Goal: Find specific page/section: Find specific page/section

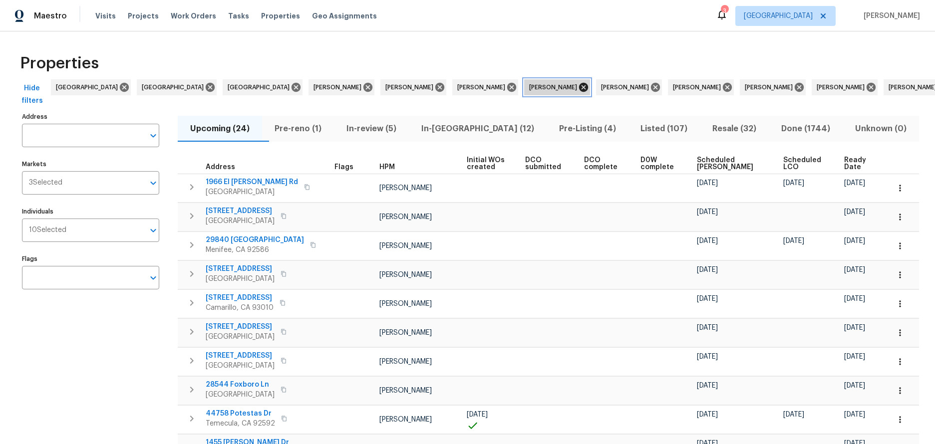
click at [579, 87] on icon at bounding box center [583, 87] width 9 height 9
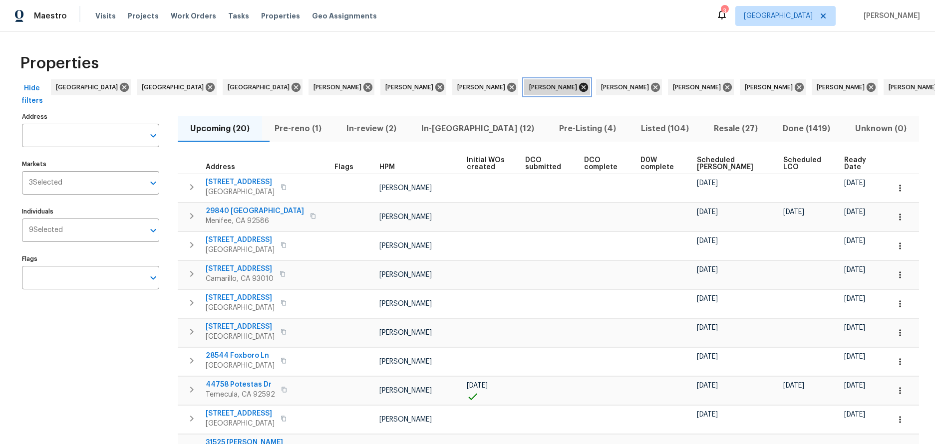
click at [579, 87] on icon at bounding box center [583, 87] width 9 height 9
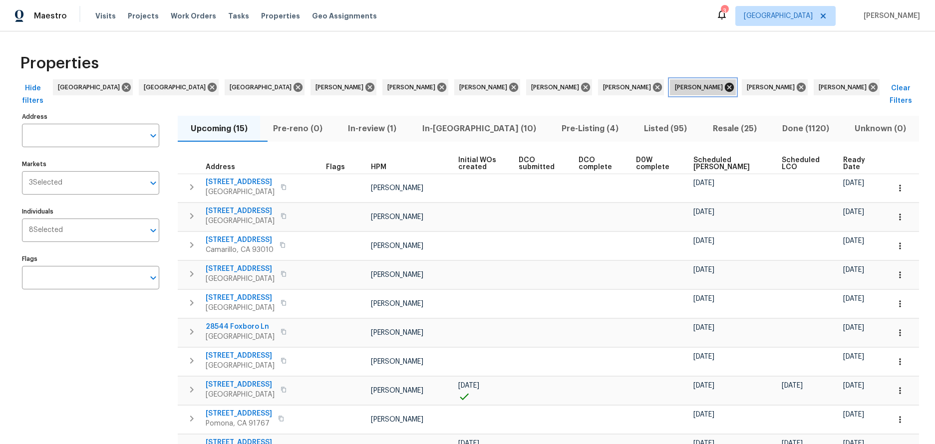
click at [725, 88] on icon at bounding box center [729, 87] width 9 height 9
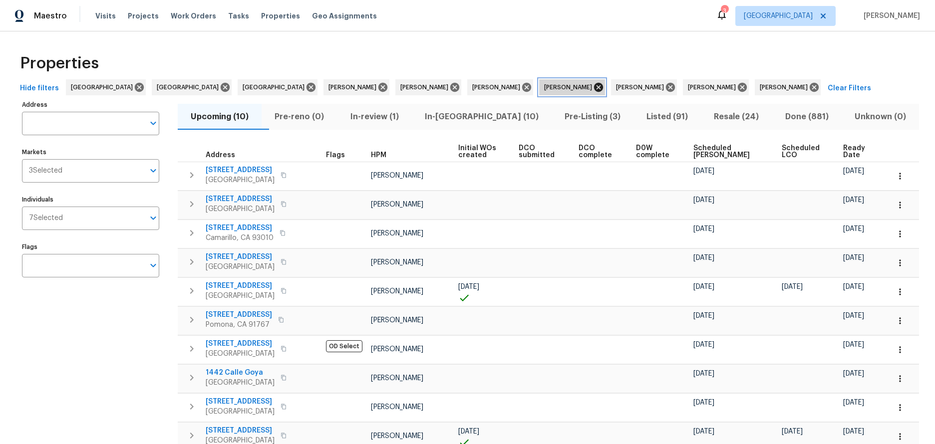
click at [594, 88] on icon at bounding box center [598, 87] width 9 height 9
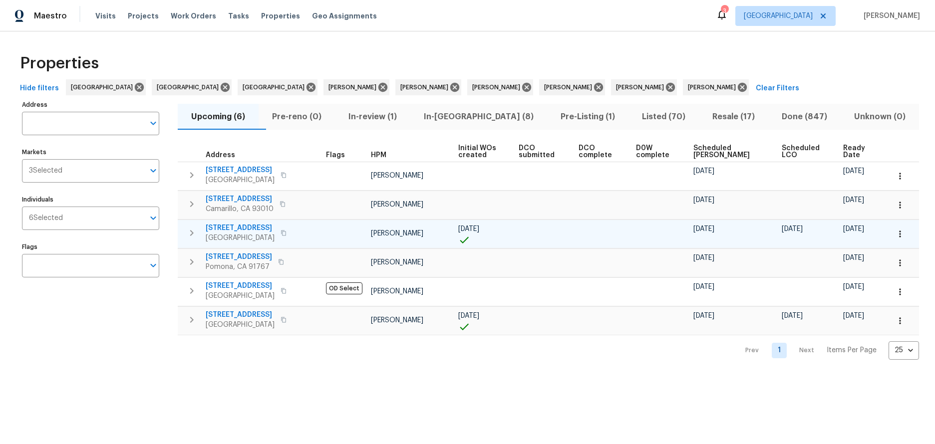
click at [287, 236] on icon "button" at bounding box center [284, 233] width 6 height 6
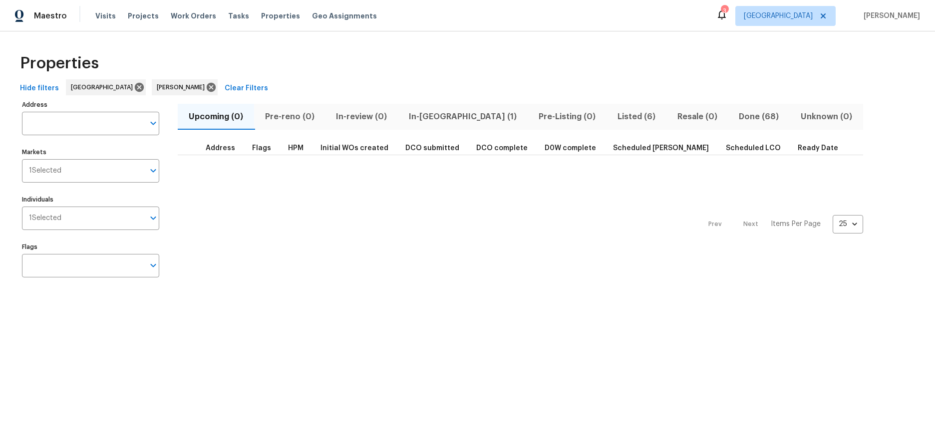
click at [401, 268] on div "Prev Next Items Per Page 25 25 ​" at bounding box center [521, 221] width 686 height 132
click at [394, 65] on div "Properties" at bounding box center [467, 63] width 903 height 32
click at [726, 14] on icon at bounding box center [722, 15] width 8 height 10
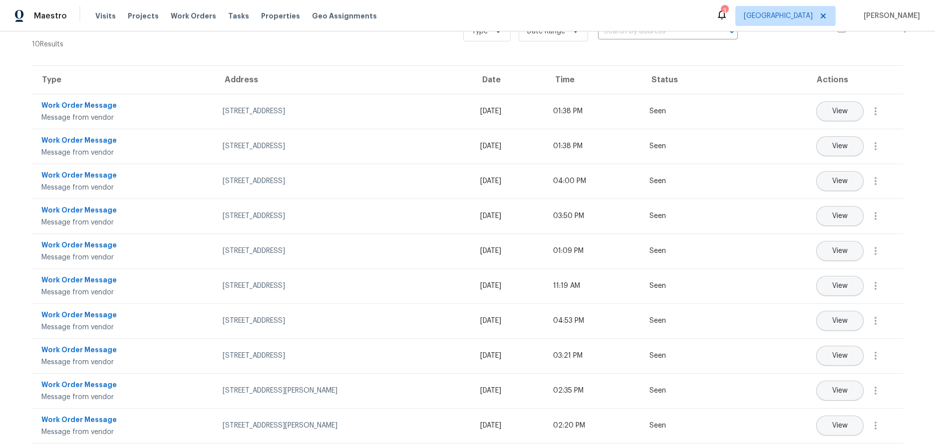
scroll to position [49, 0]
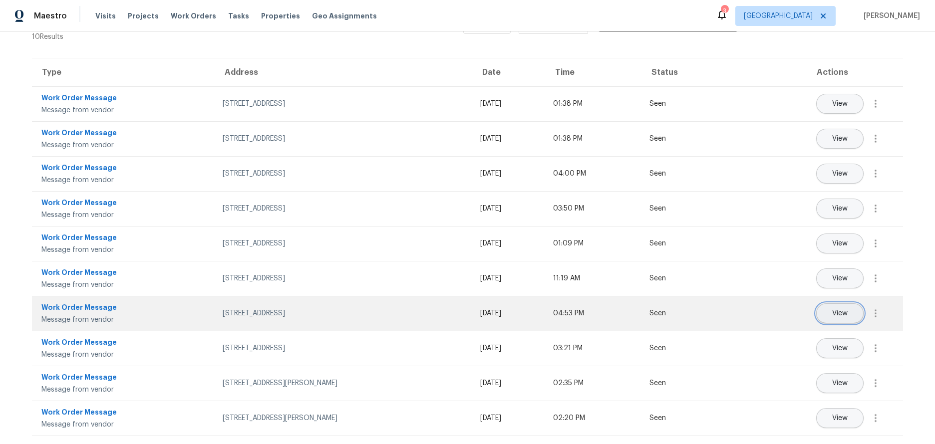
click at [840, 310] on span "View" at bounding box center [839, 313] width 15 height 7
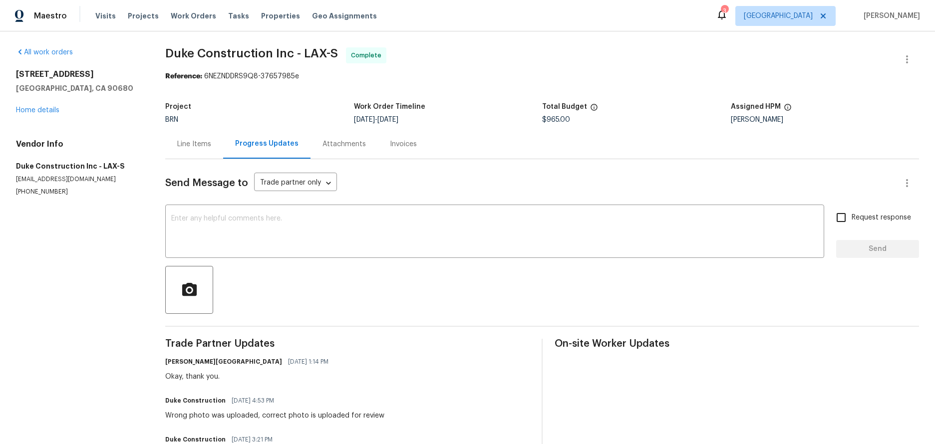
click at [69, 228] on section "All work orders 10692 Sycamore Ave Stanton, CA 90680 Home details Vendor Info D…" at bounding box center [78, 405] width 125 height 717
drag, startPoint x: 171, startPoint y: 52, endPoint x: 346, endPoint y: 52, distance: 174.8
click at [346, 52] on span "Duke Construction Inc - LAX-S Complete" at bounding box center [530, 59] width 730 height 24
copy span "Duke Construction Inc - LAX-S"
